Goal: Information Seeking & Learning: Learn about a topic

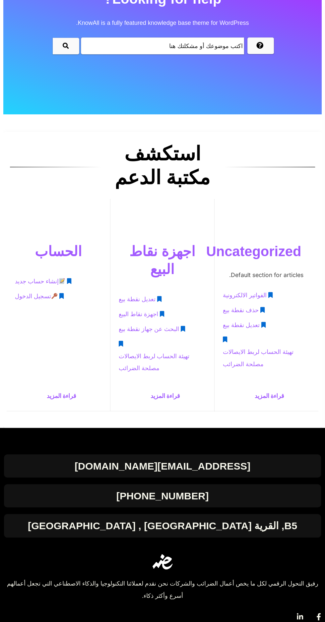
scroll to position [78, 0]
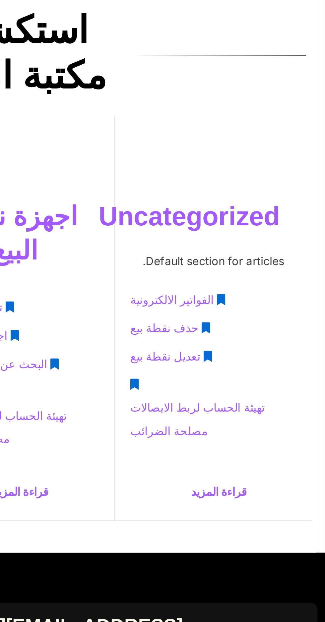
click at [246, 295] on span "الفواتير الالكترونية" at bounding box center [244, 294] width 44 height 12
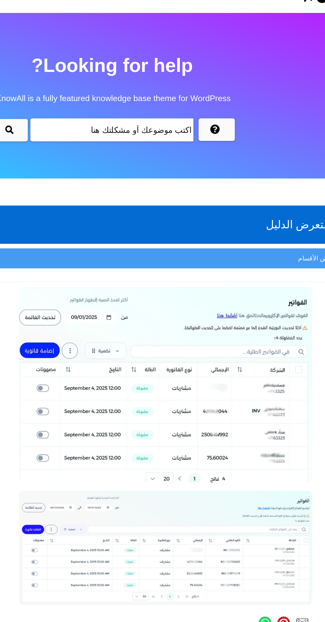
click at [133, 395] on img at bounding box center [201, 419] width 214 height 83
click at [113, 366] on img at bounding box center [201, 301] width 214 height 142
